Goal: Task Accomplishment & Management: Use online tool/utility

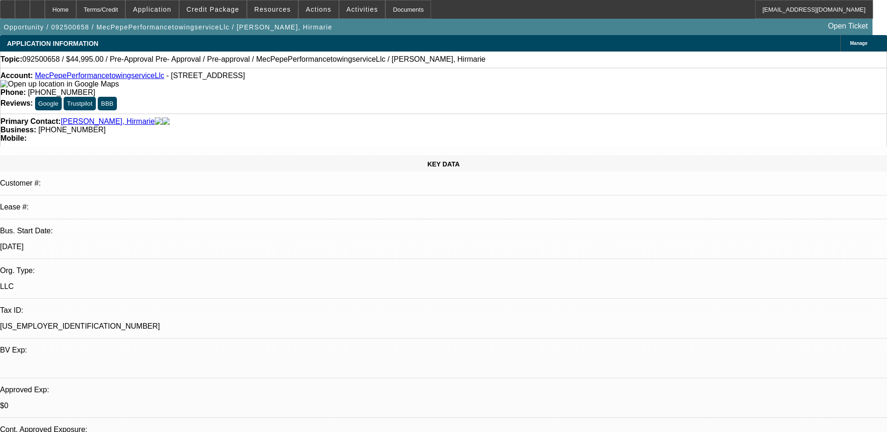
select select "0"
select select "0.1"
select select "4"
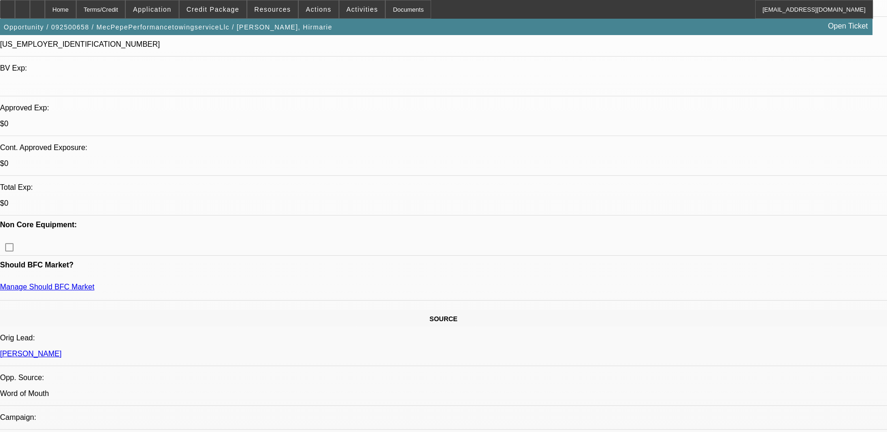
scroll to position [281, 0]
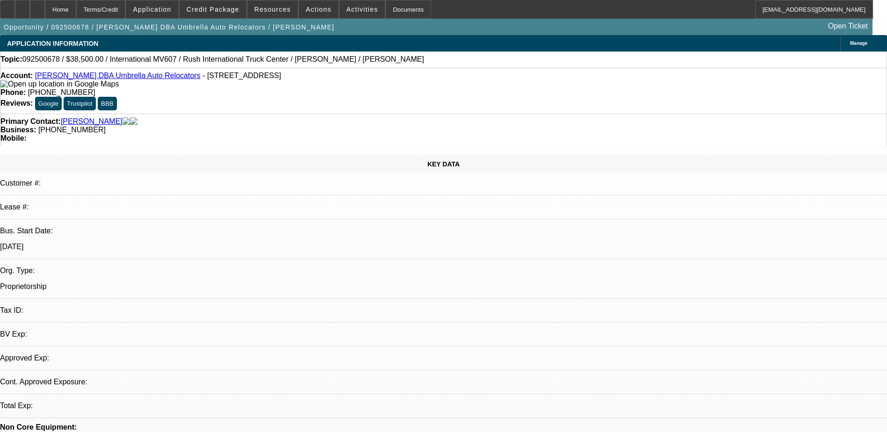
select select "0"
select select "2"
select select "0.1"
select select "4"
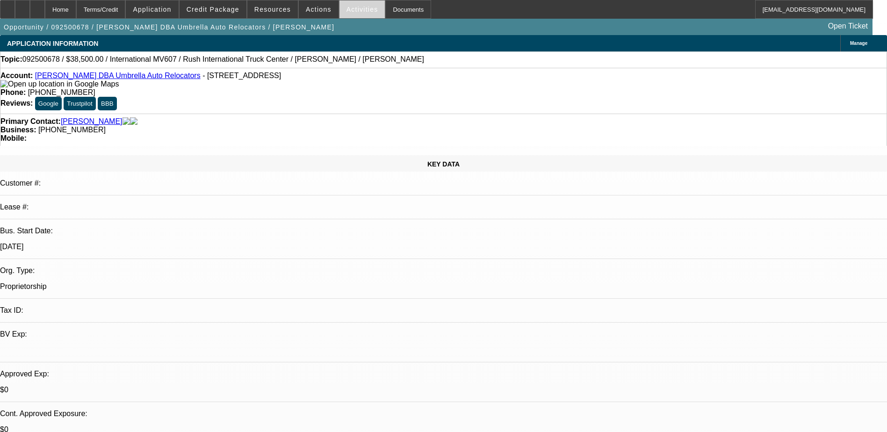
click at [352, 12] on span "Activities" at bounding box center [363, 9] width 32 height 7
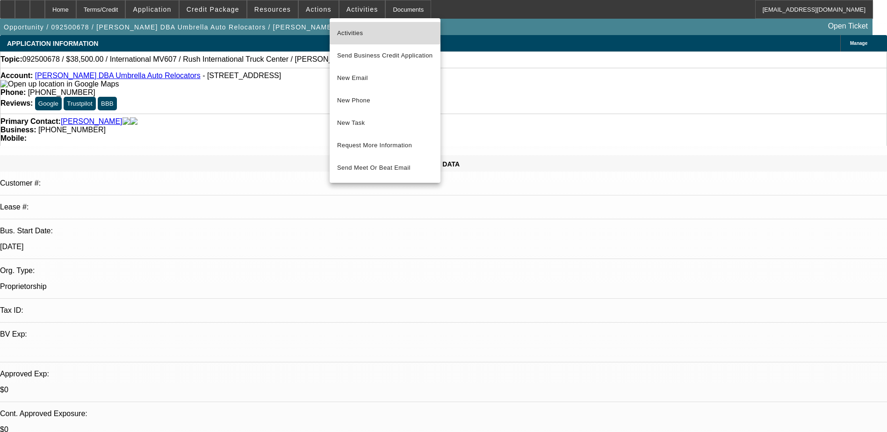
click at [364, 32] on span "Activities" at bounding box center [385, 33] width 96 height 11
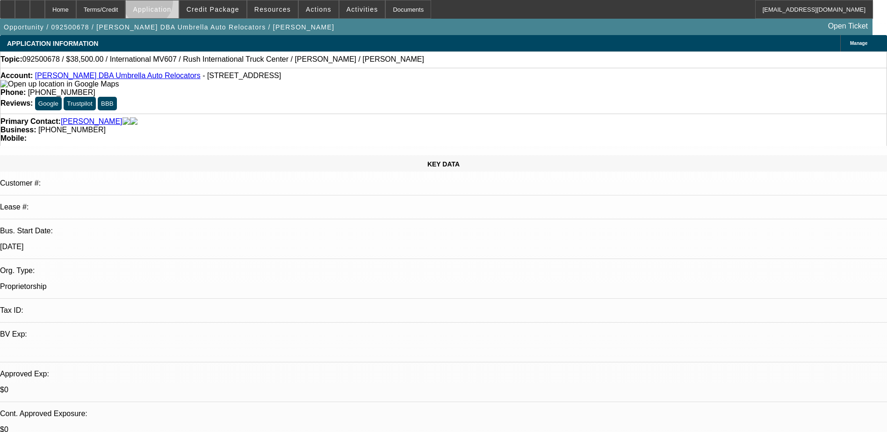
click at [171, 4] on span at bounding box center [152, 9] width 52 height 22
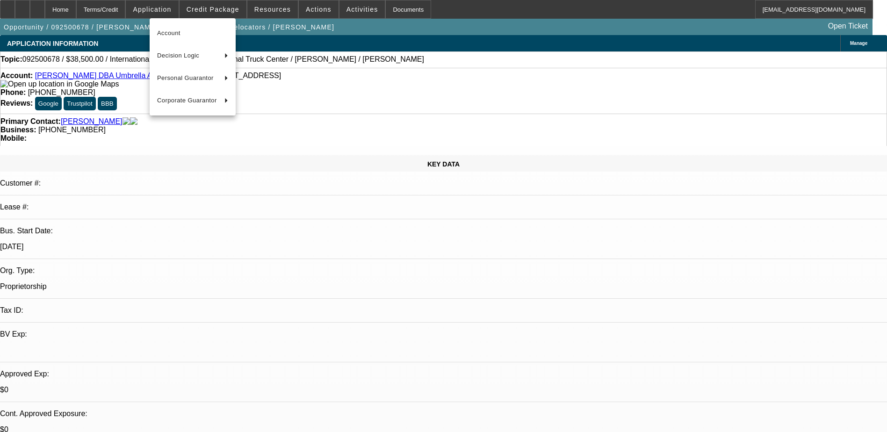
click at [116, 7] on div at bounding box center [443, 216] width 887 height 432
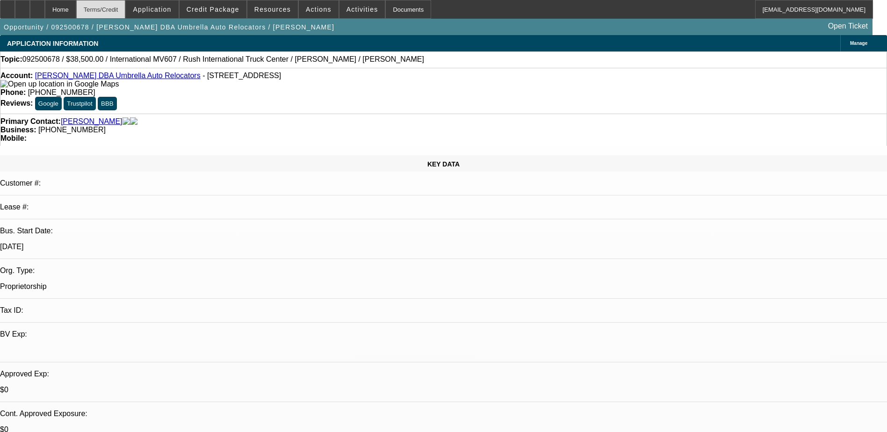
click at [122, 7] on div "Terms/Credit" at bounding box center [101, 9] width 50 height 19
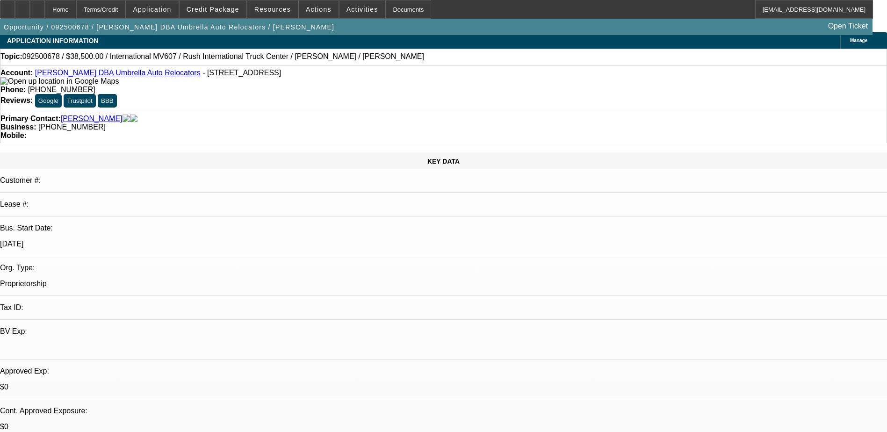
scroll to position [94, 0]
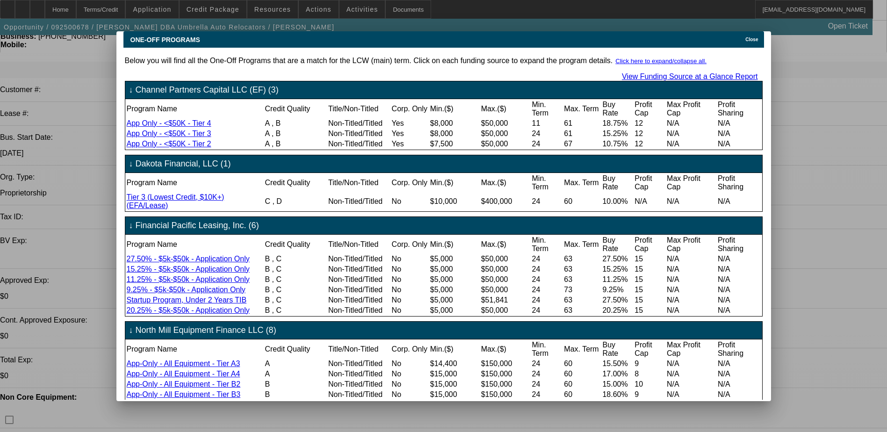
scroll to position [0, 0]
click at [745, 31] on div "Close" at bounding box center [753, 36] width 21 height 11
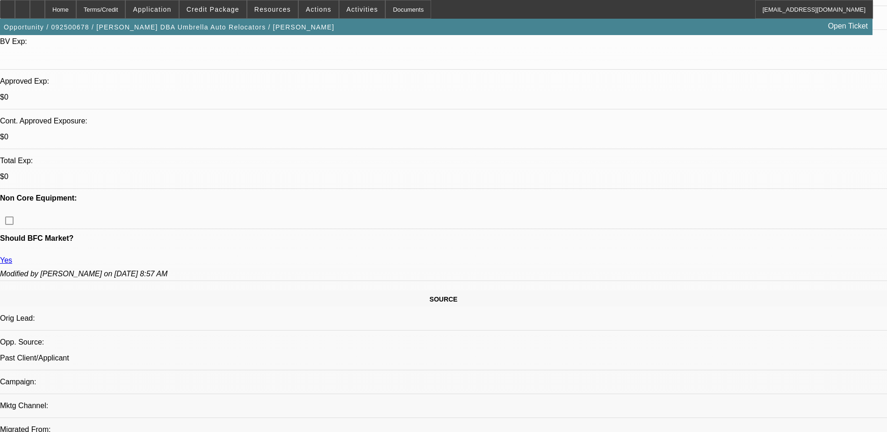
scroll to position [187, 0]
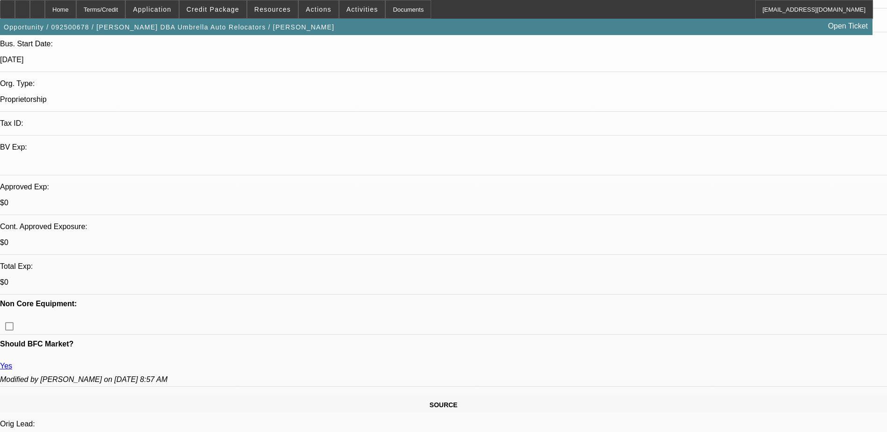
click at [217, 5] on span at bounding box center [213, 9] width 67 height 22
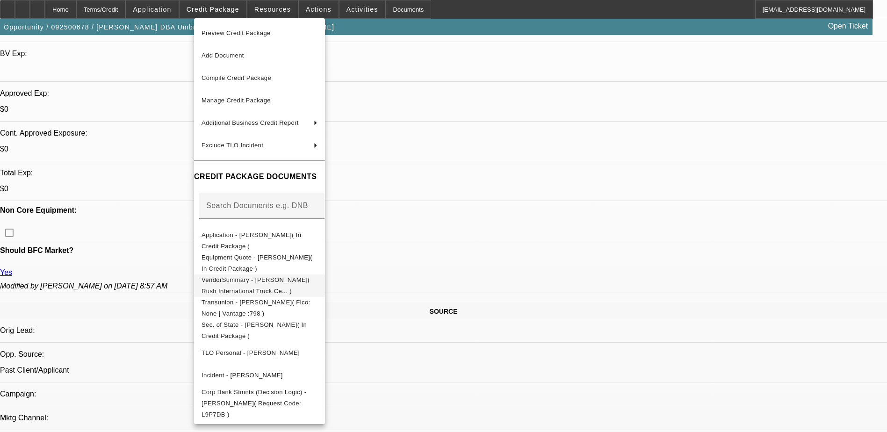
scroll to position [374, 0]
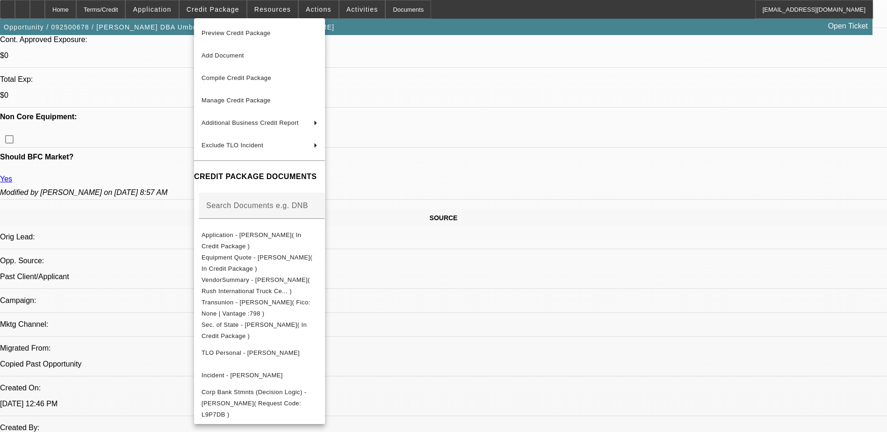
click at [535, 205] on div at bounding box center [443, 216] width 887 height 432
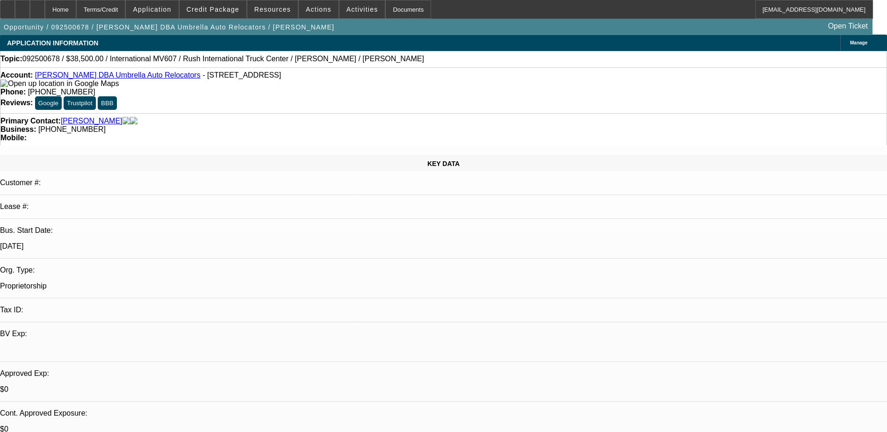
scroll to position [0, 0]
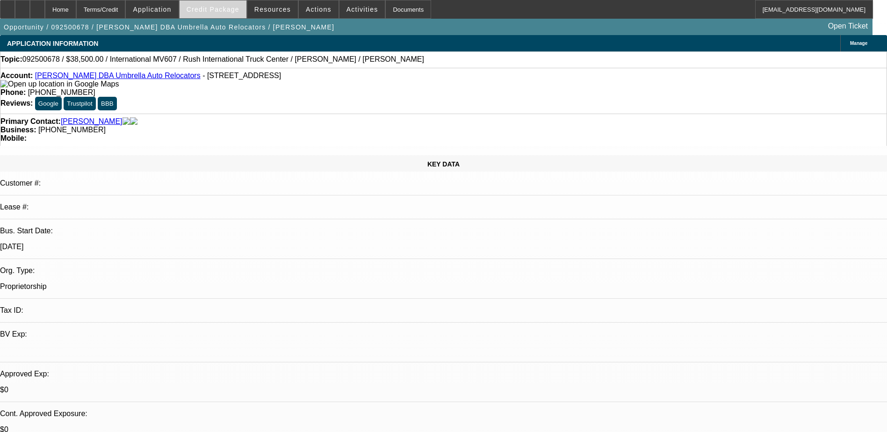
click at [225, 8] on span "Credit Package" at bounding box center [213, 9] width 53 height 7
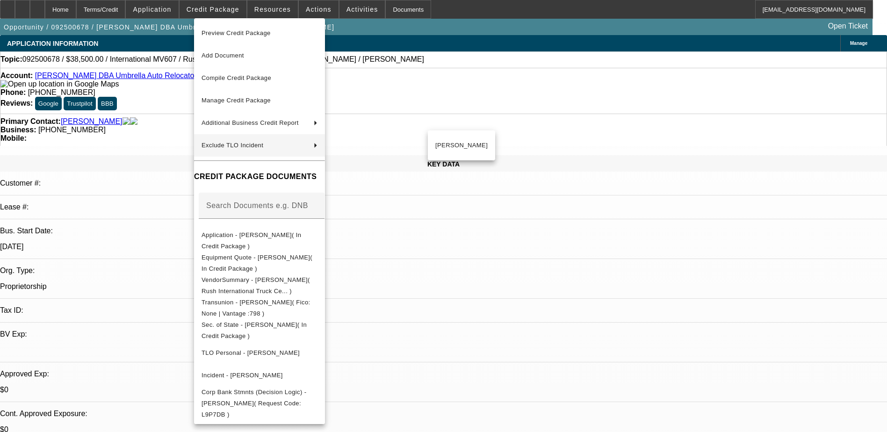
click at [169, 128] on div at bounding box center [443, 216] width 887 height 432
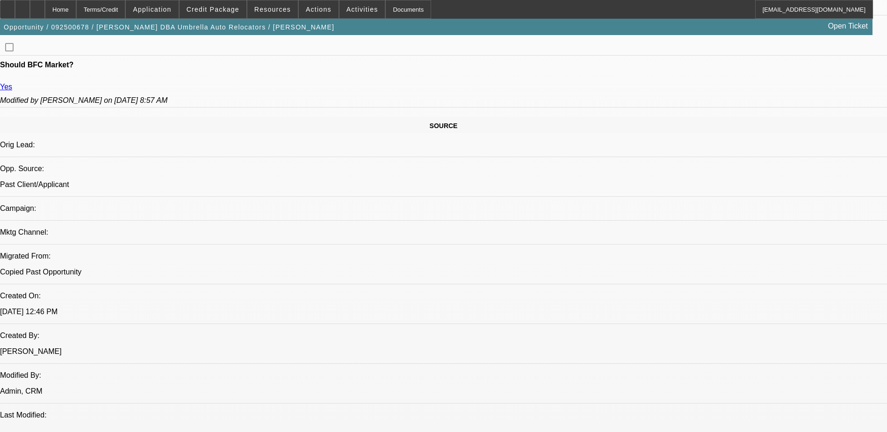
scroll to position [374, 0]
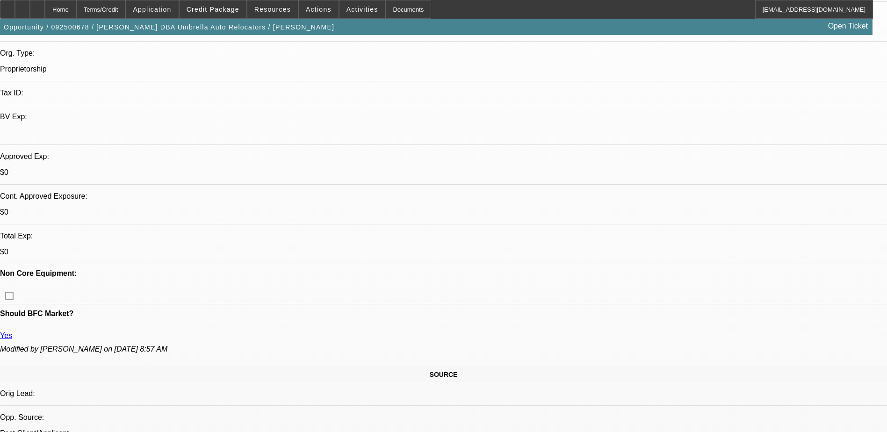
scroll to position [234, 0]
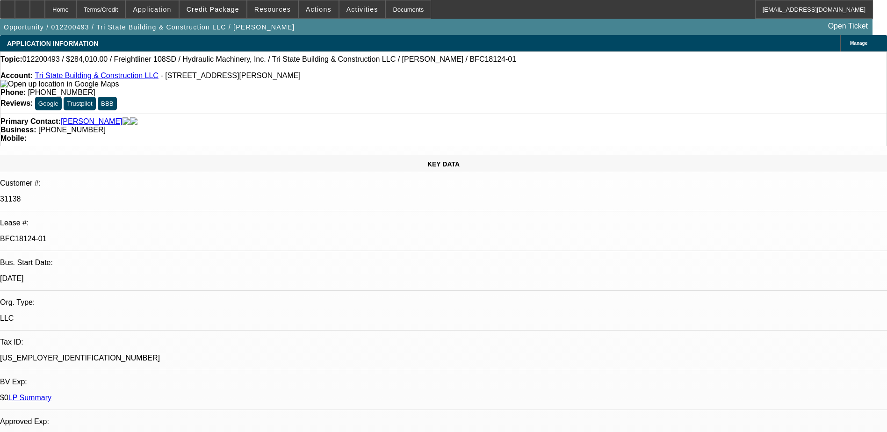
select select "0"
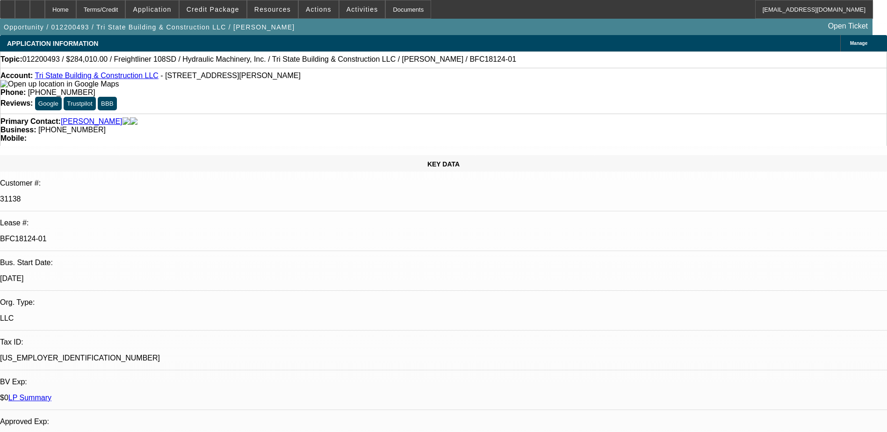
select select "0"
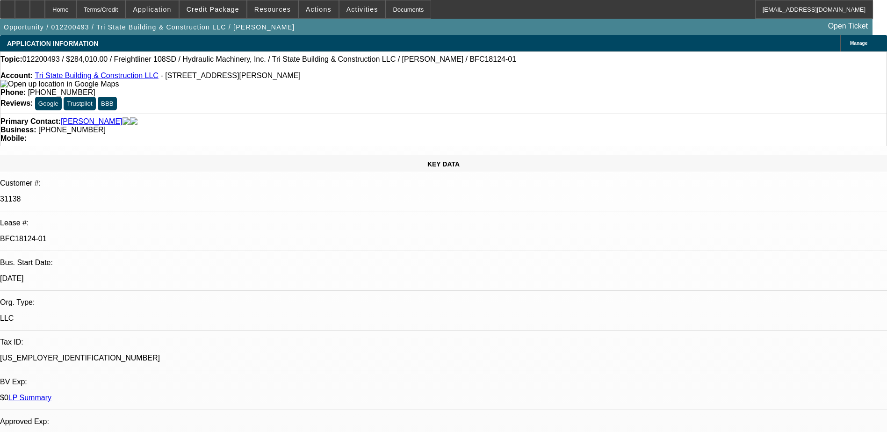
select select "1"
select select "6"
select select "1"
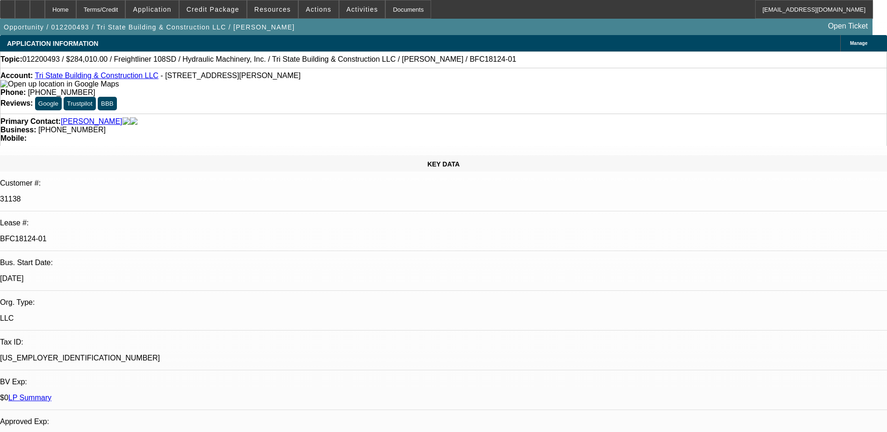
select select "6"
select select "1"
select select "6"
select select "1"
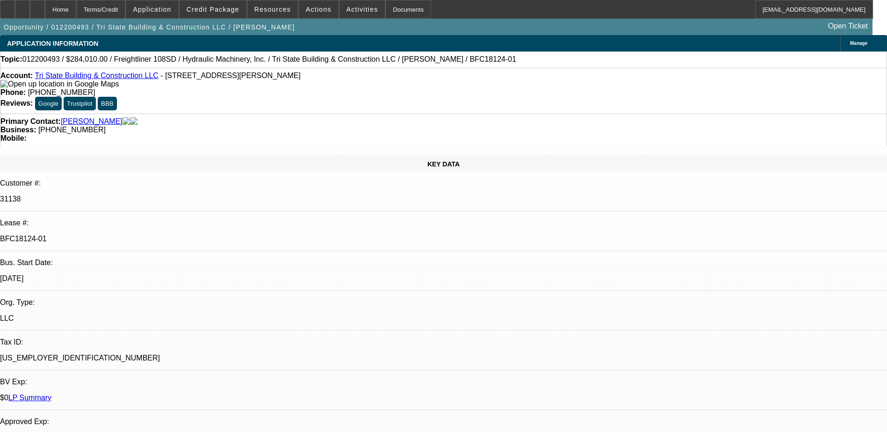
select select "1"
select select "6"
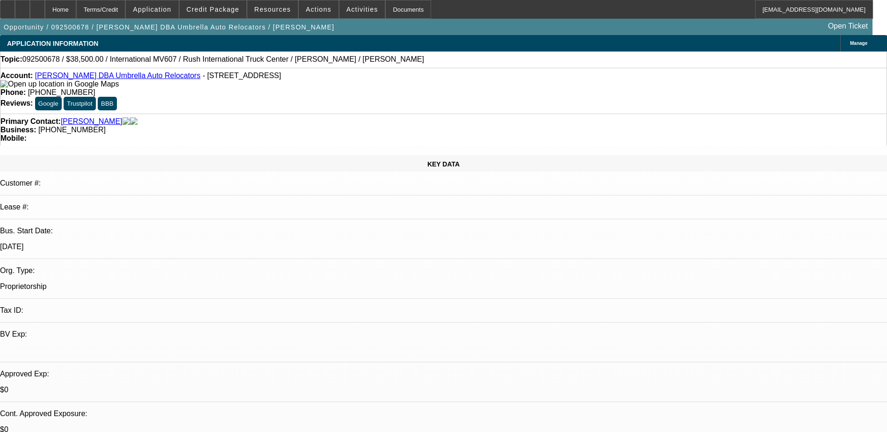
select select "0"
select select "2"
select select "0.1"
select select "4"
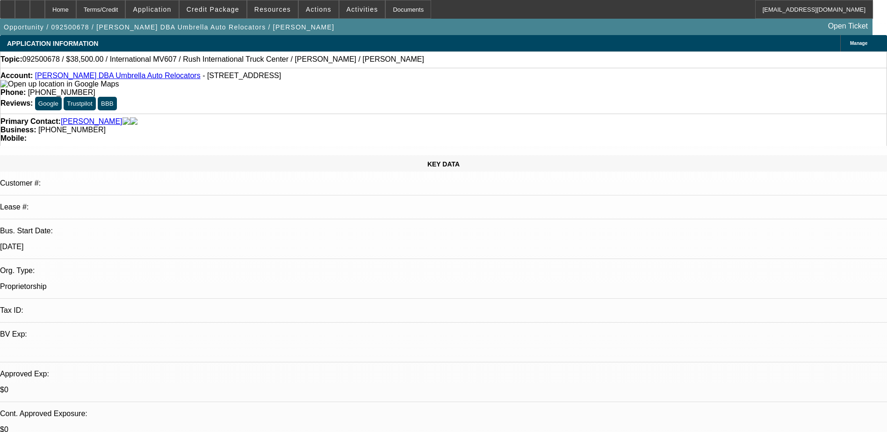
drag, startPoint x: 456, startPoint y: 78, endPoint x: 436, endPoint y: 87, distance: 21.6
click at [33, 99] on strong "Reviews:" at bounding box center [16, 103] width 32 height 8
click at [162, 8] on span "Application" at bounding box center [152, 9] width 38 height 7
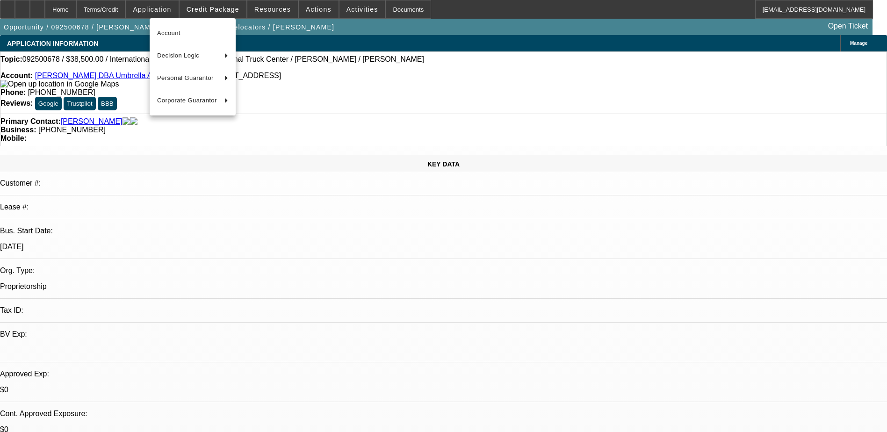
click at [137, 53] on div at bounding box center [443, 216] width 887 height 432
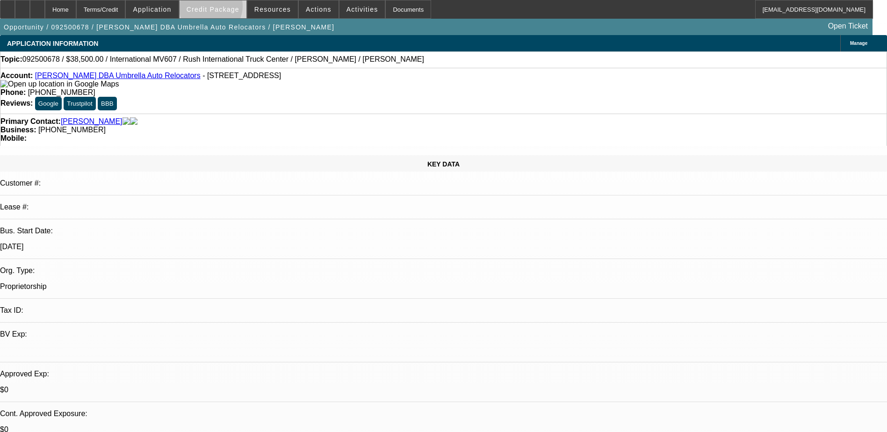
click at [225, 8] on span "Credit Package" at bounding box center [213, 9] width 53 height 7
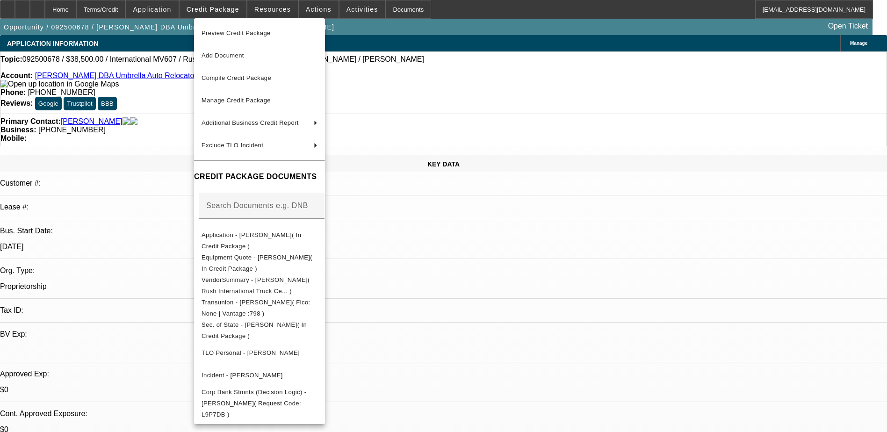
click at [174, 99] on div at bounding box center [443, 216] width 887 height 432
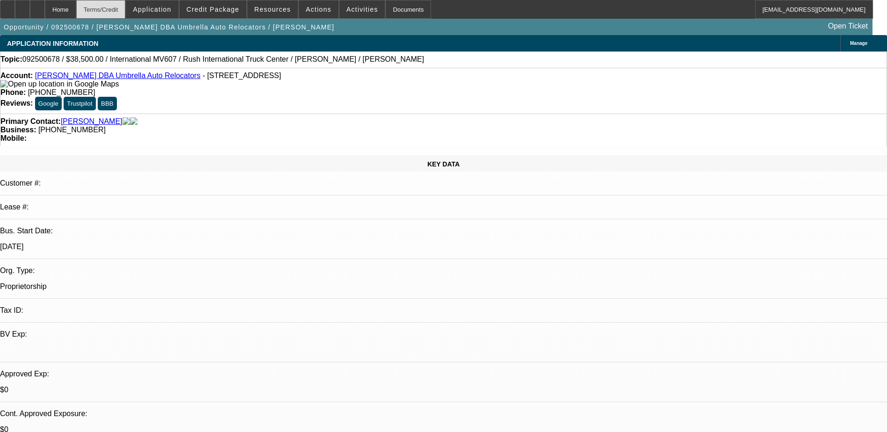
click at [126, 9] on div "Terms/Credit" at bounding box center [101, 9] width 50 height 19
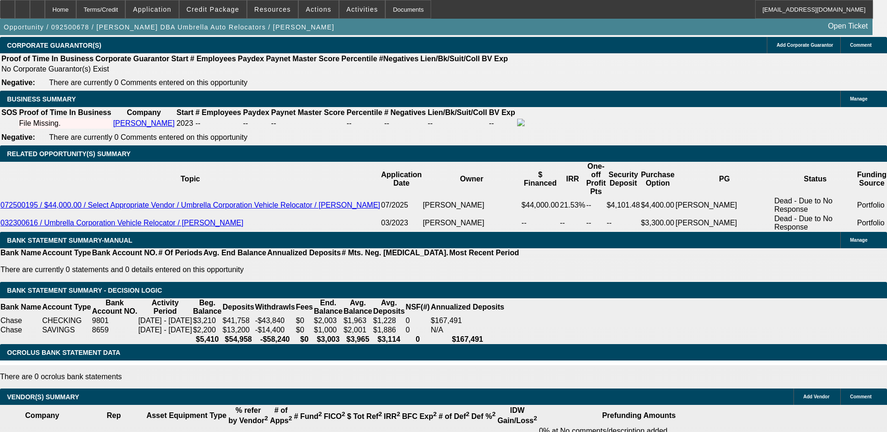
scroll to position [1331, 0]
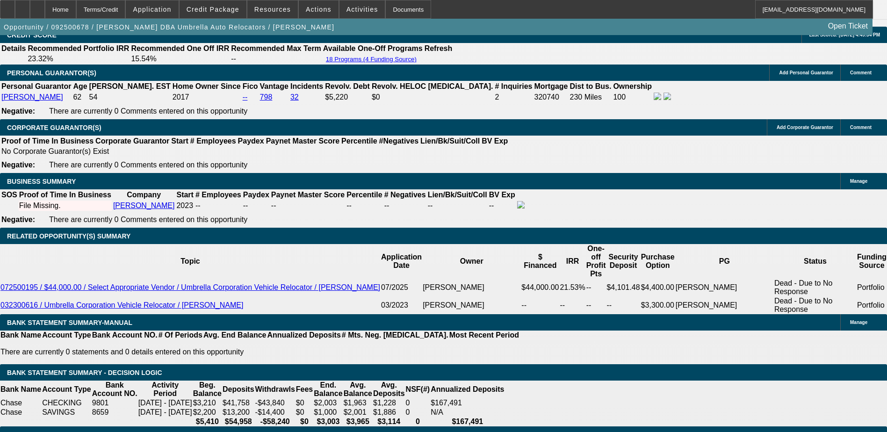
type input "4"
type input "UNKNOWN"
type input "$9,988.62"
type input "$19,977.24"
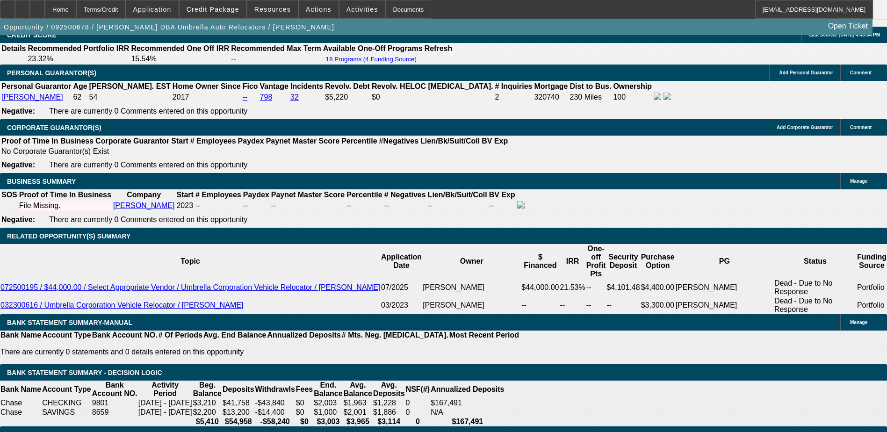
type input "48"
type input "$1,130.94"
type input "$2,261.88"
type input "48"
drag, startPoint x: 199, startPoint y: 132, endPoint x: 264, endPoint y: 139, distance: 64.9
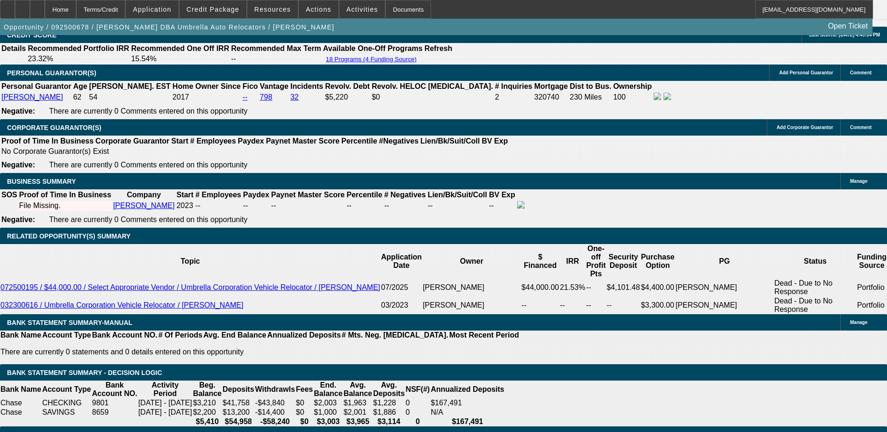
type input "1"
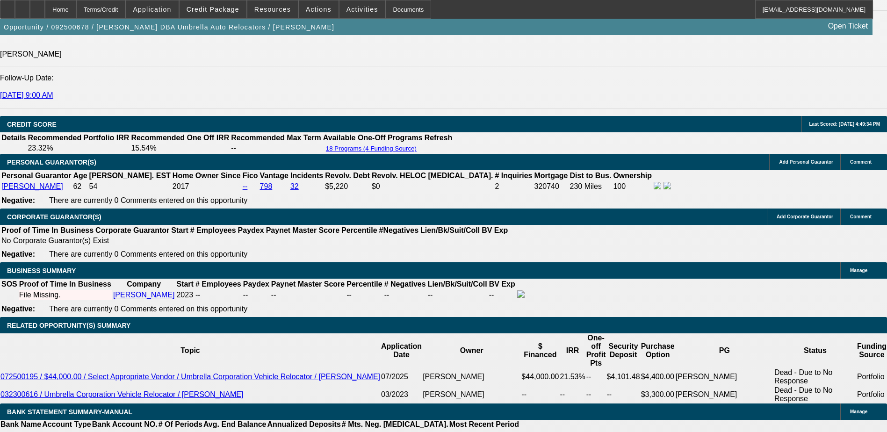
scroll to position [1378, 0]
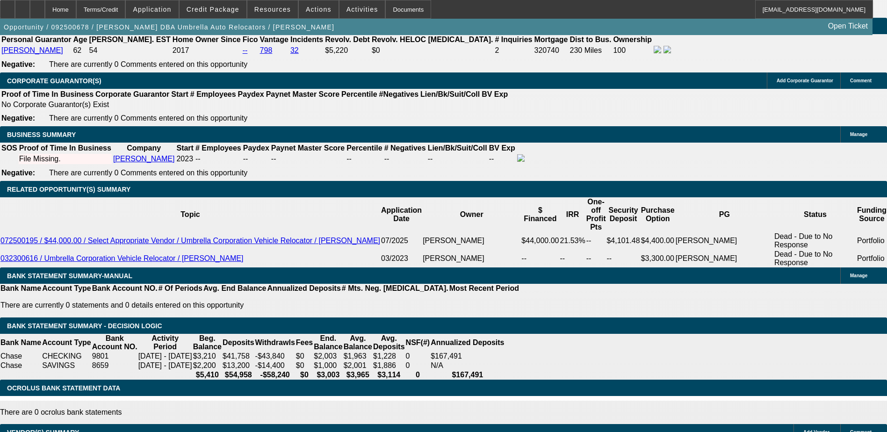
type input "$5,000.00"
type input "$984.06"
type input "$1,968.12"
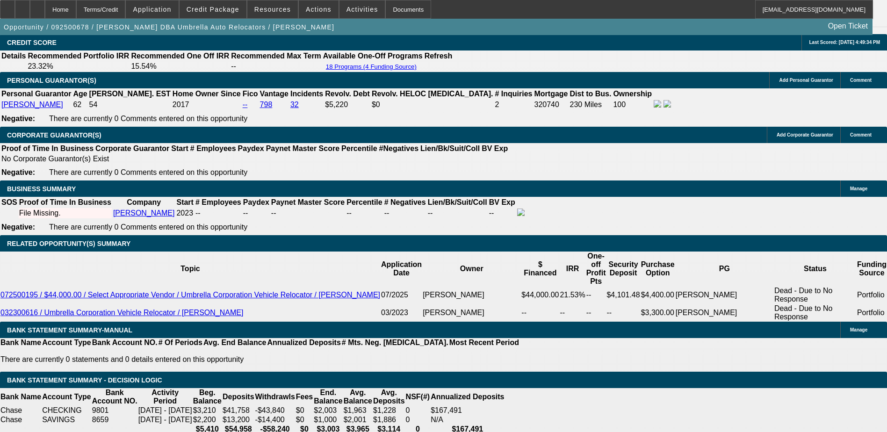
scroll to position [1191, 0]
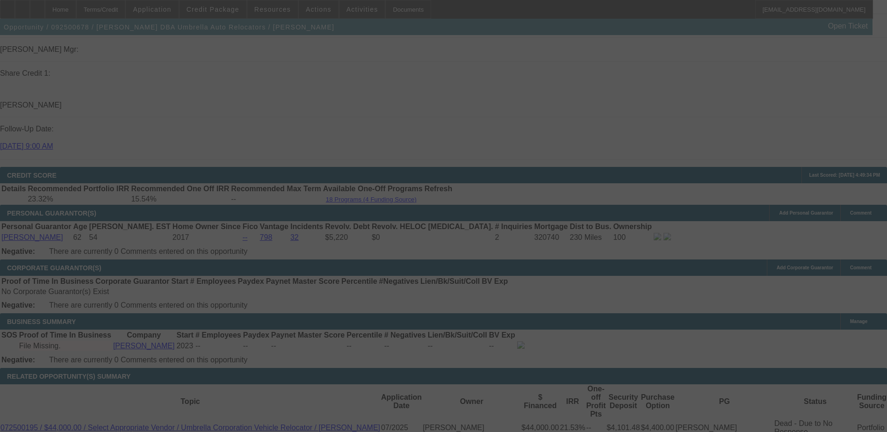
select select "0"
select select "2"
select select "0.1"
select select "4"
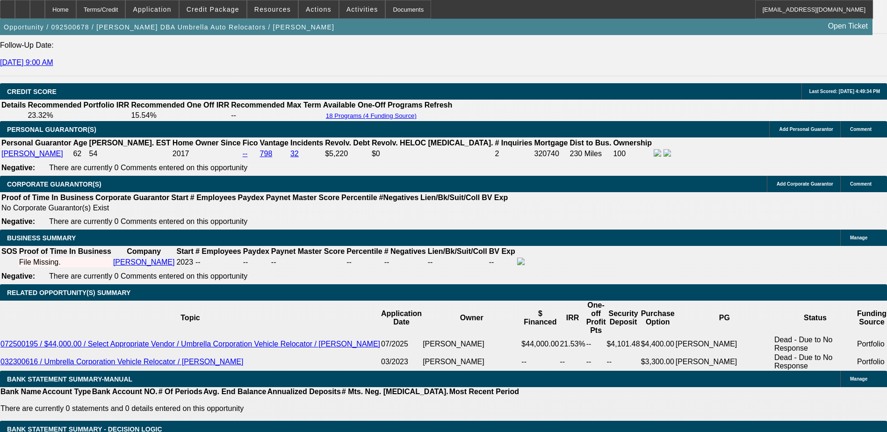
scroll to position [1331, 0]
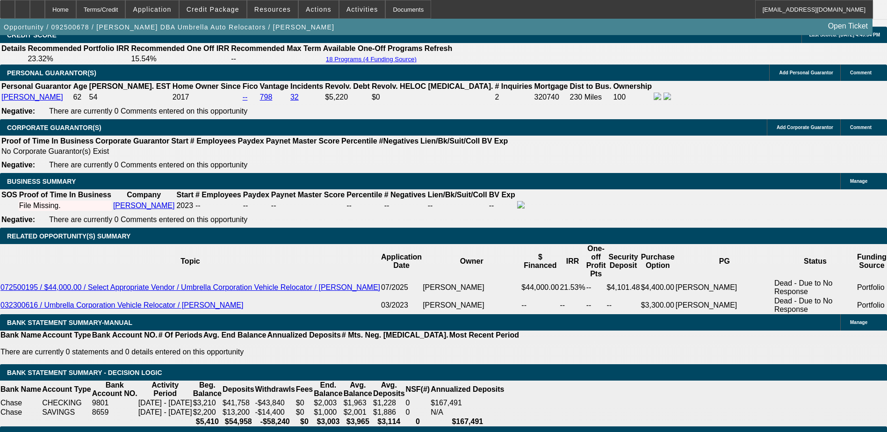
type input "$5,000.00"
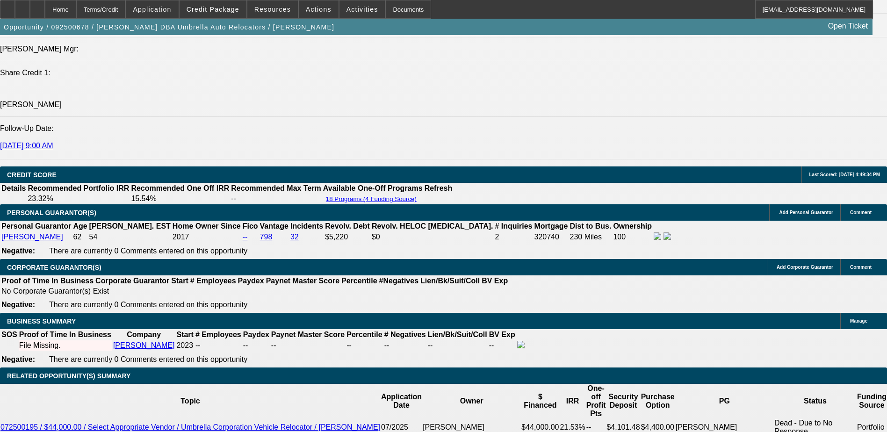
scroll to position [1191, 0]
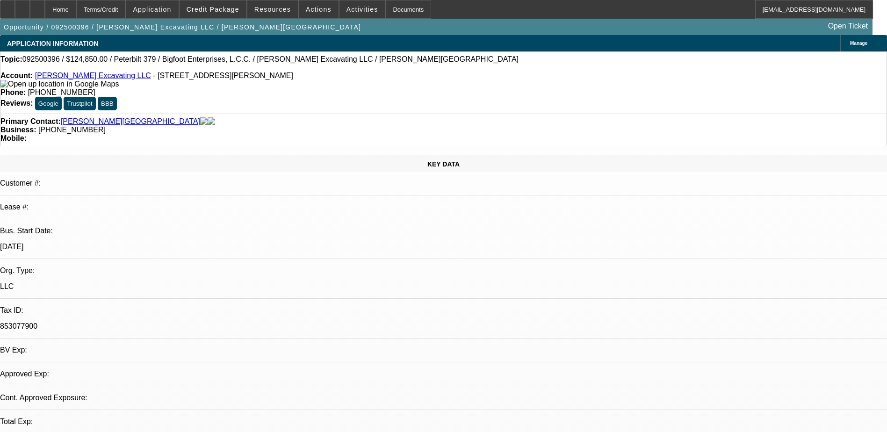
select select "0"
select select "1"
select select "2"
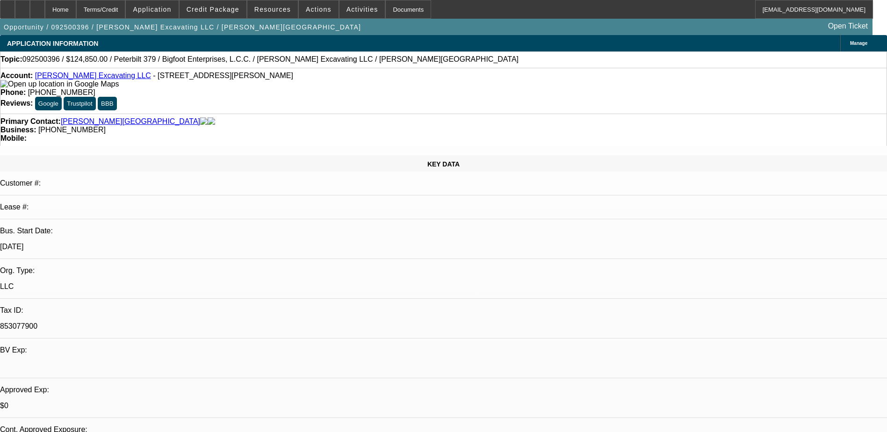
select select "6"
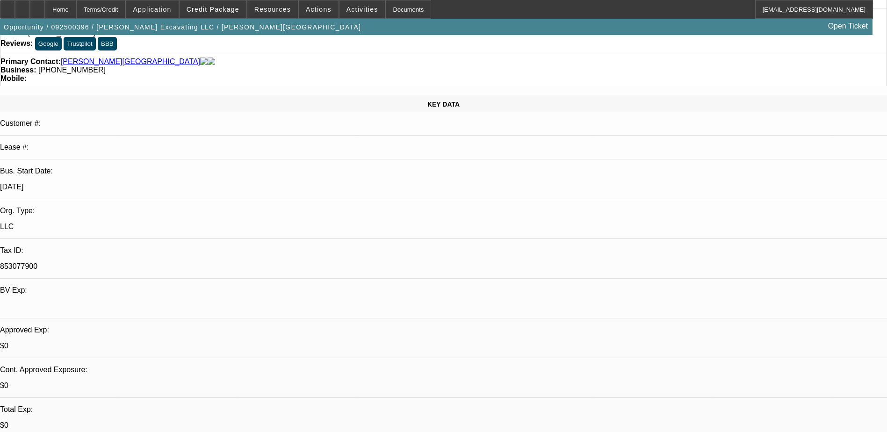
scroll to position [140, 0]
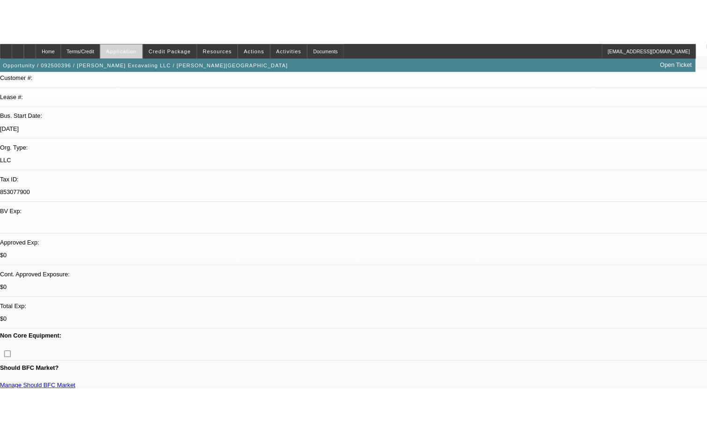
scroll to position [149, 0]
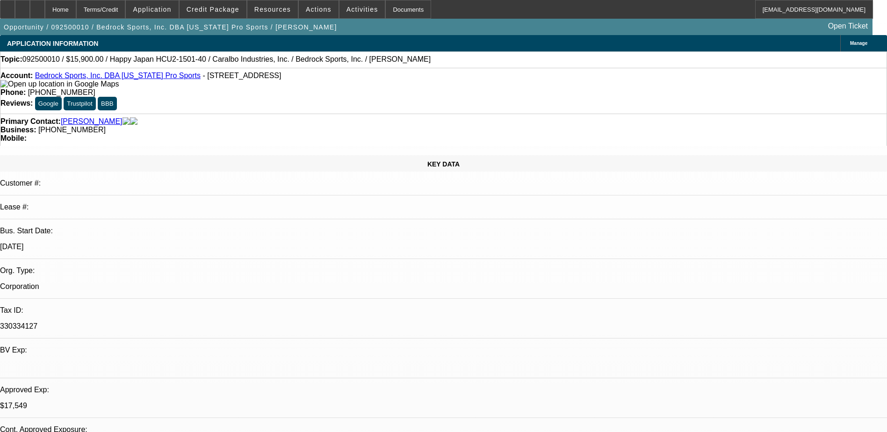
select select "0"
select select "0.1"
select select "0"
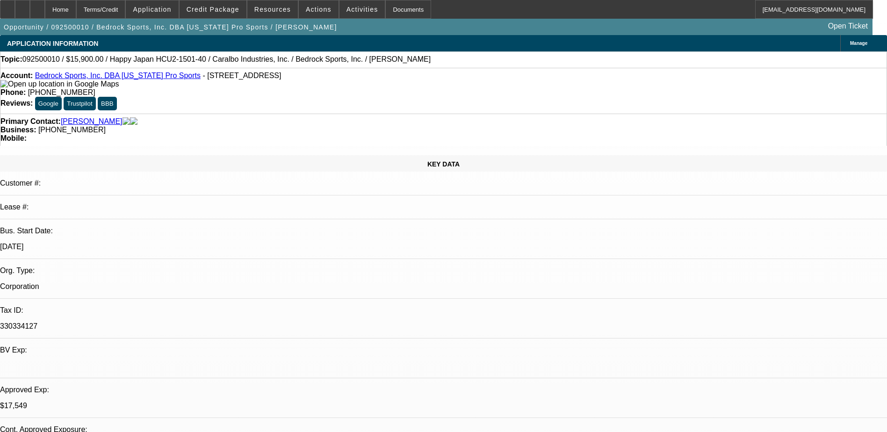
select select "0.1"
select select "0"
select select "2"
select select "0.1"
select select "0"
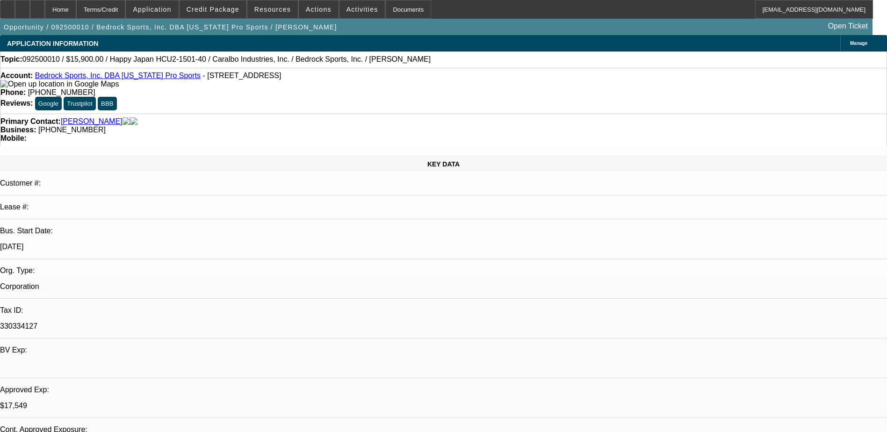
select select "2"
select select "0.1"
select select "1"
select select "4"
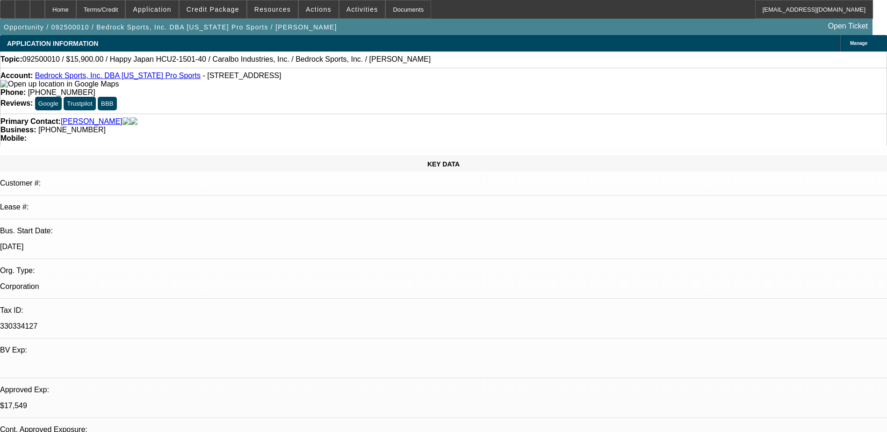
select select "1"
select select "4"
select select "1"
select select "2"
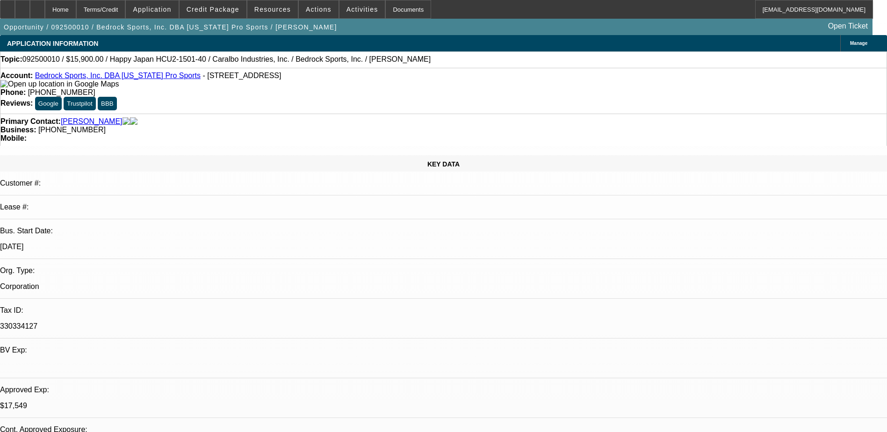
select select "4"
select select "1"
select select "2"
select select "4"
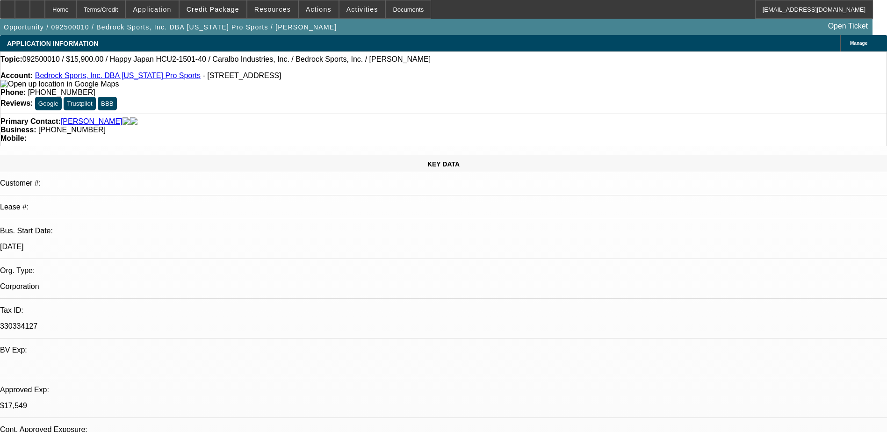
drag, startPoint x: 688, startPoint y: 103, endPoint x: 701, endPoint y: 138, distance: 36.4
select select "0"
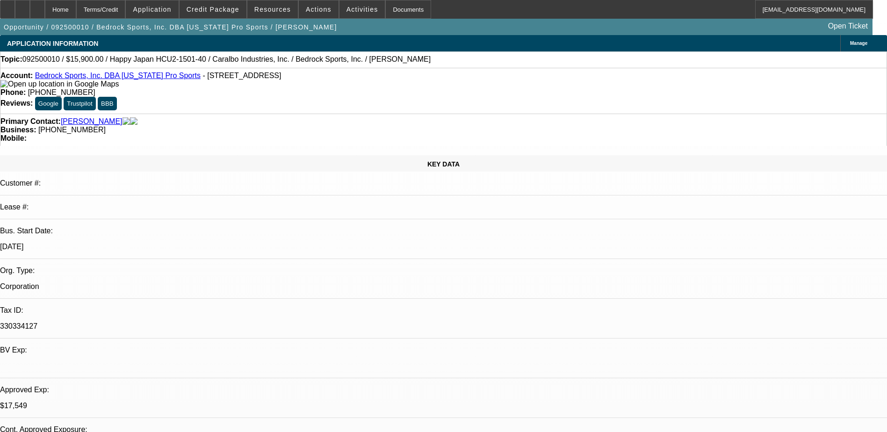
select select "0.1"
select select "4"
select select "0"
select select "0.1"
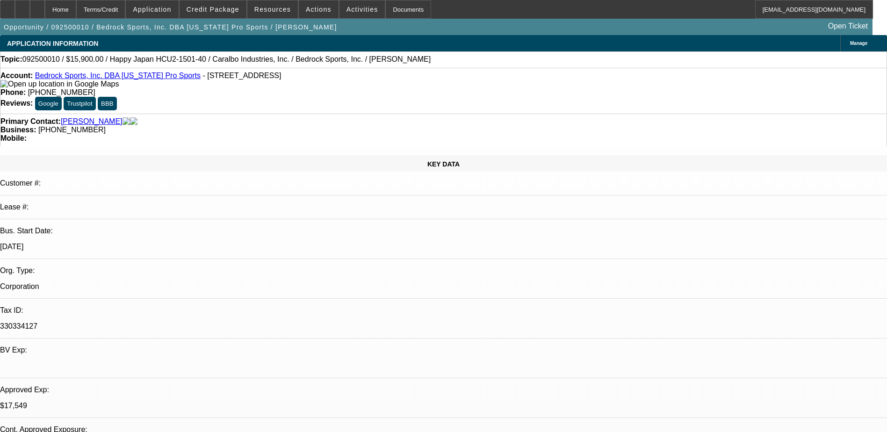
select select "4"
select select "0"
select select "2"
select select "0.1"
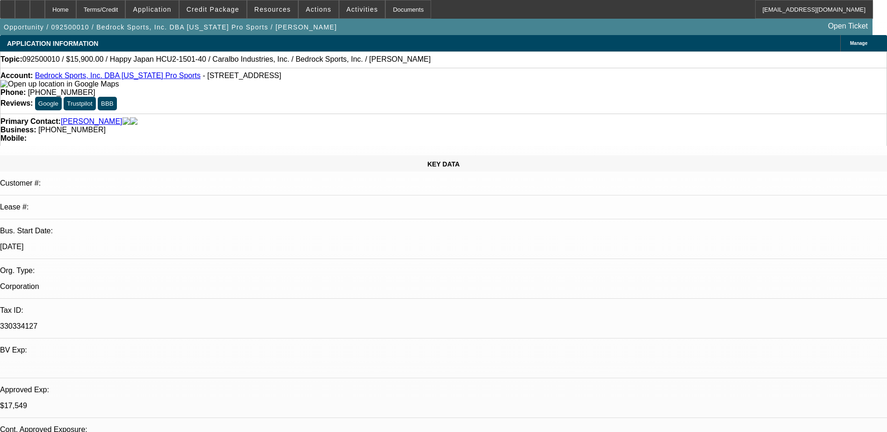
select select "4"
select select "0"
select select "2"
select select "0.1"
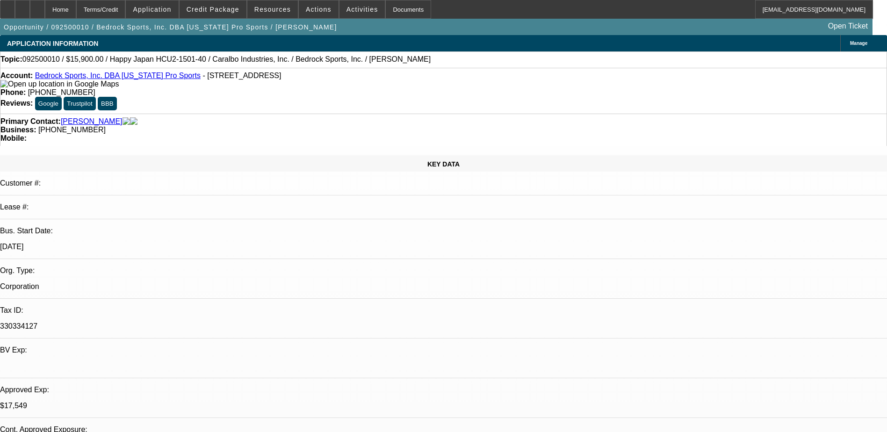
select select "4"
